Goal: Information Seeking & Learning: Learn about a topic

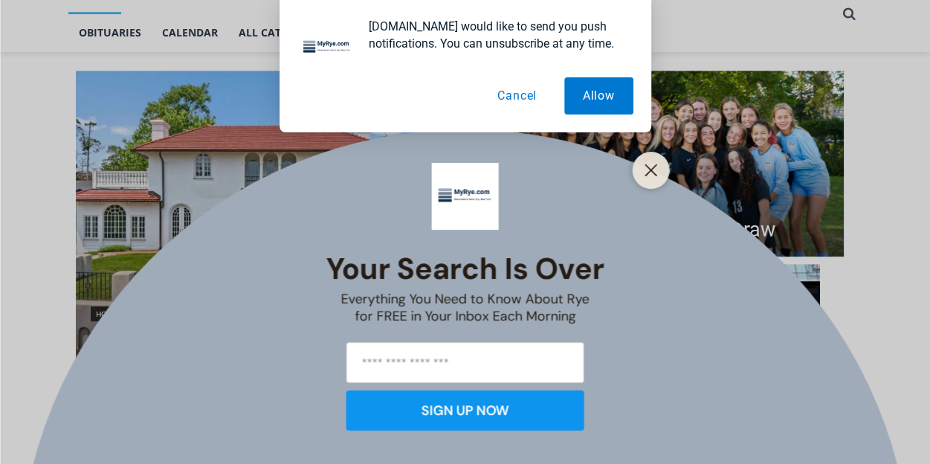
click at [523, 105] on button "Cancel" at bounding box center [517, 95] width 77 height 37
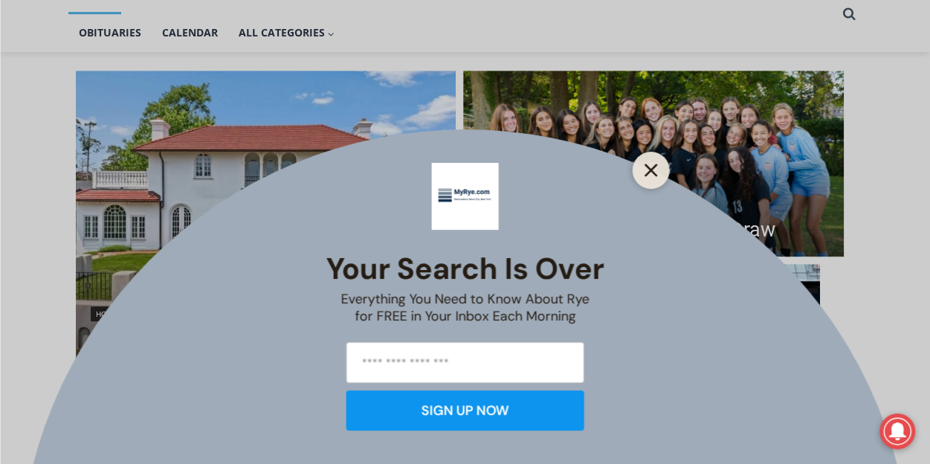
click at [657, 173] on button "Close" at bounding box center [651, 170] width 21 height 21
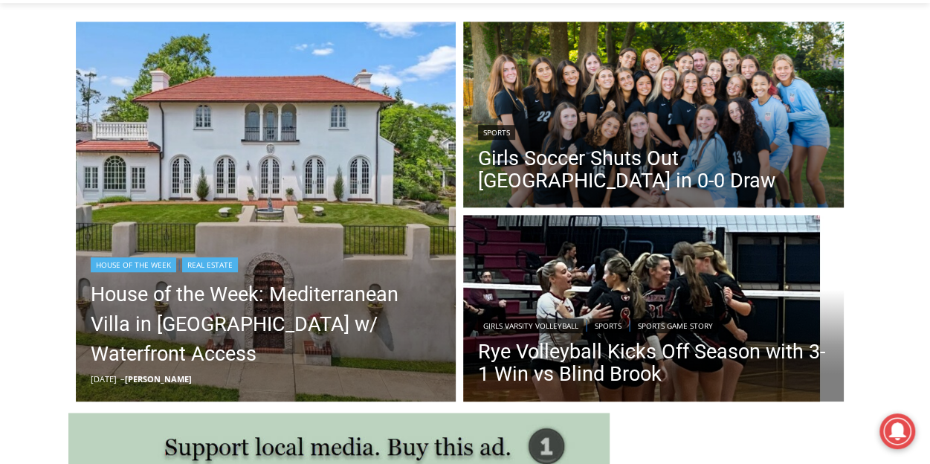
scroll to position [345, 0]
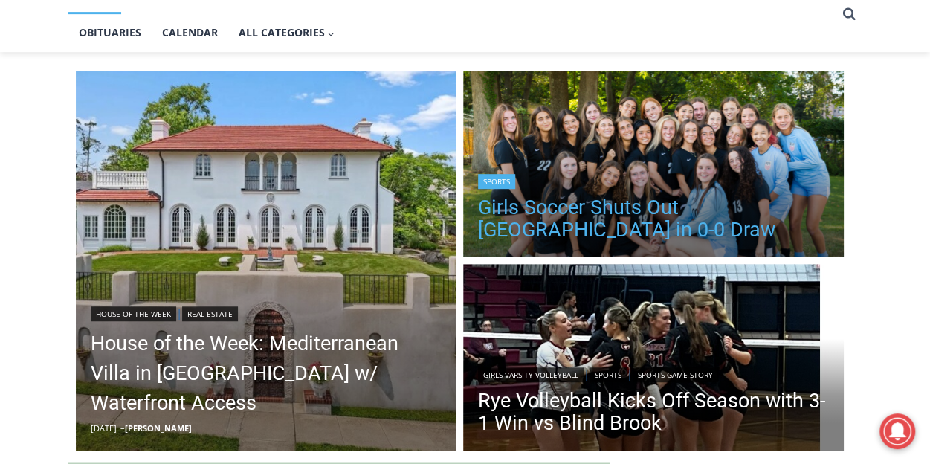
click at [608, 198] on h2 "Girls Soccer Shuts Out [GEOGRAPHIC_DATA] in 0-0 Draw" at bounding box center [653, 217] width 351 height 56
click at [602, 210] on link "Girls Soccer Shuts Out [GEOGRAPHIC_DATA] in 0-0 Draw" at bounding box center [653, 218] width 351 height 45
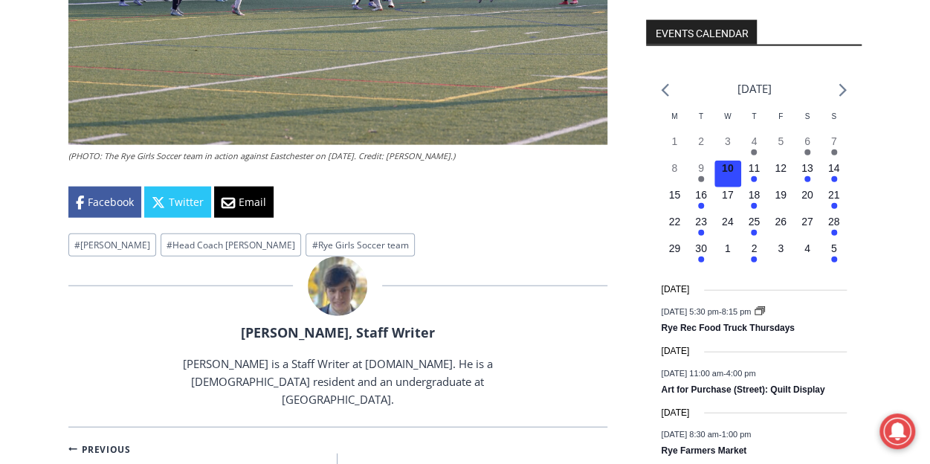
scroll to position [1683, 0]
